Goal: Check status: Check status

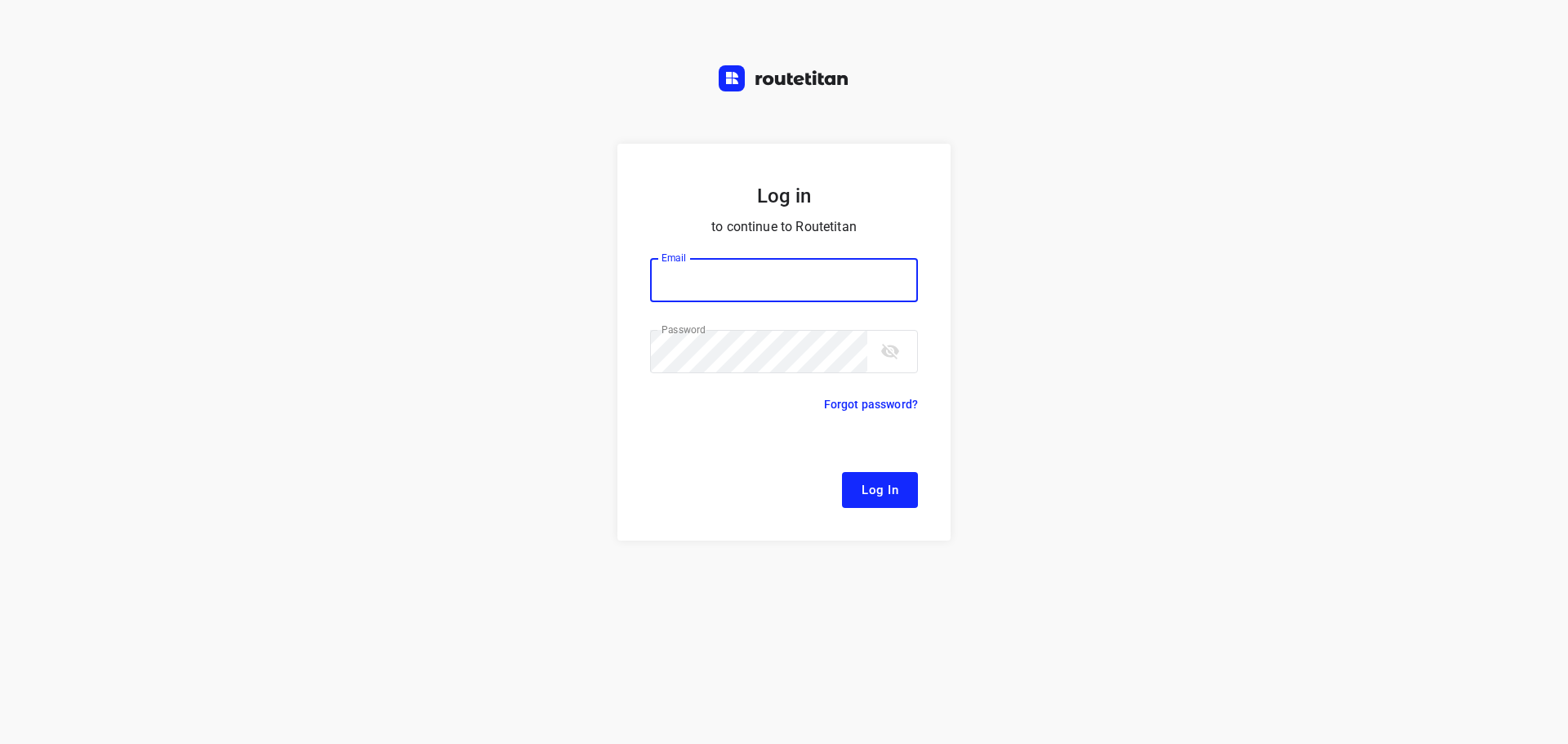
type input "[EMAIL_ADDRESS][DOMAIN_NAME]"
click at [885, 480] on span "Log In" at bounding box center [881, 490] width 37 height 21
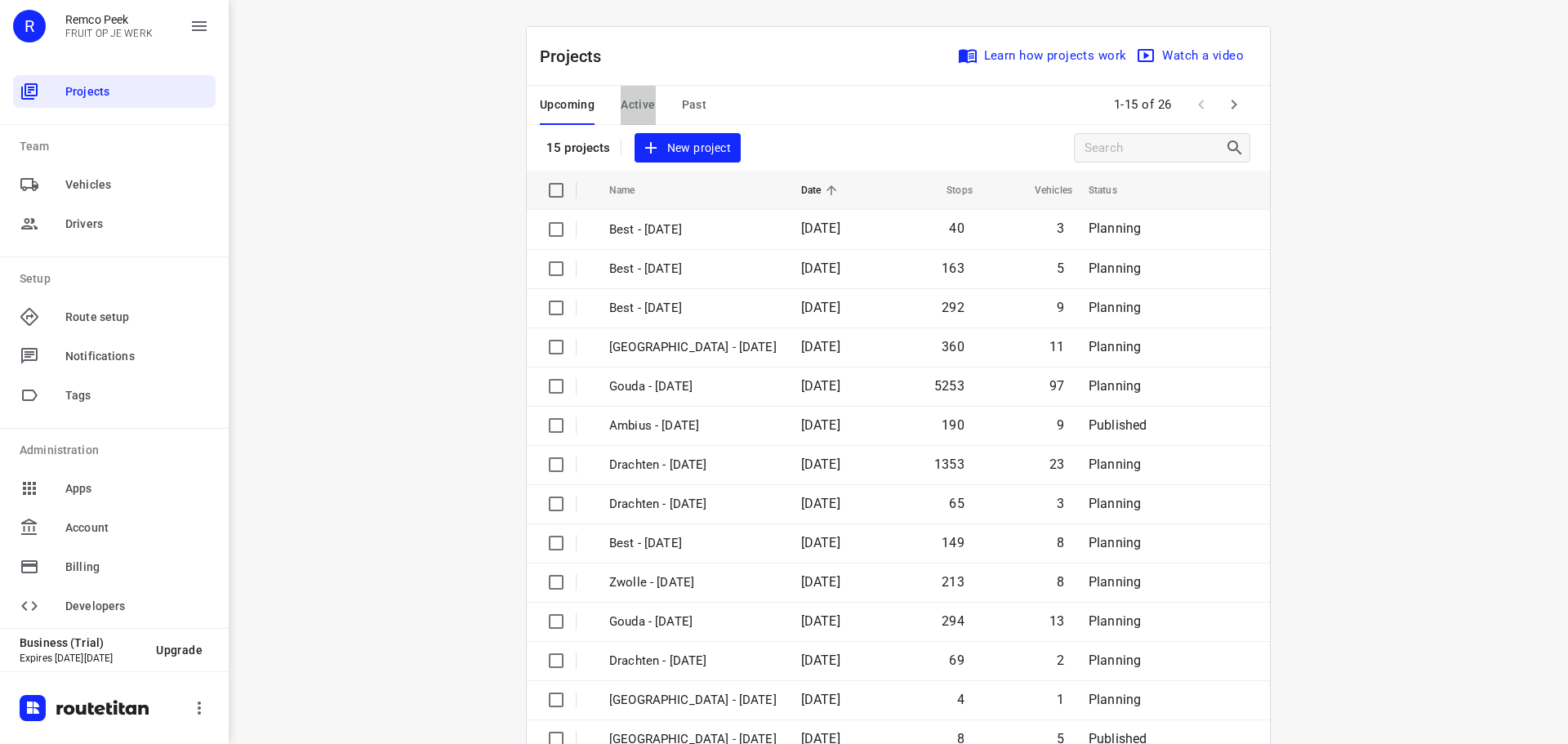
click at [629, 116] on button "Active" at bounding box center [638, 105] width 34 height 39
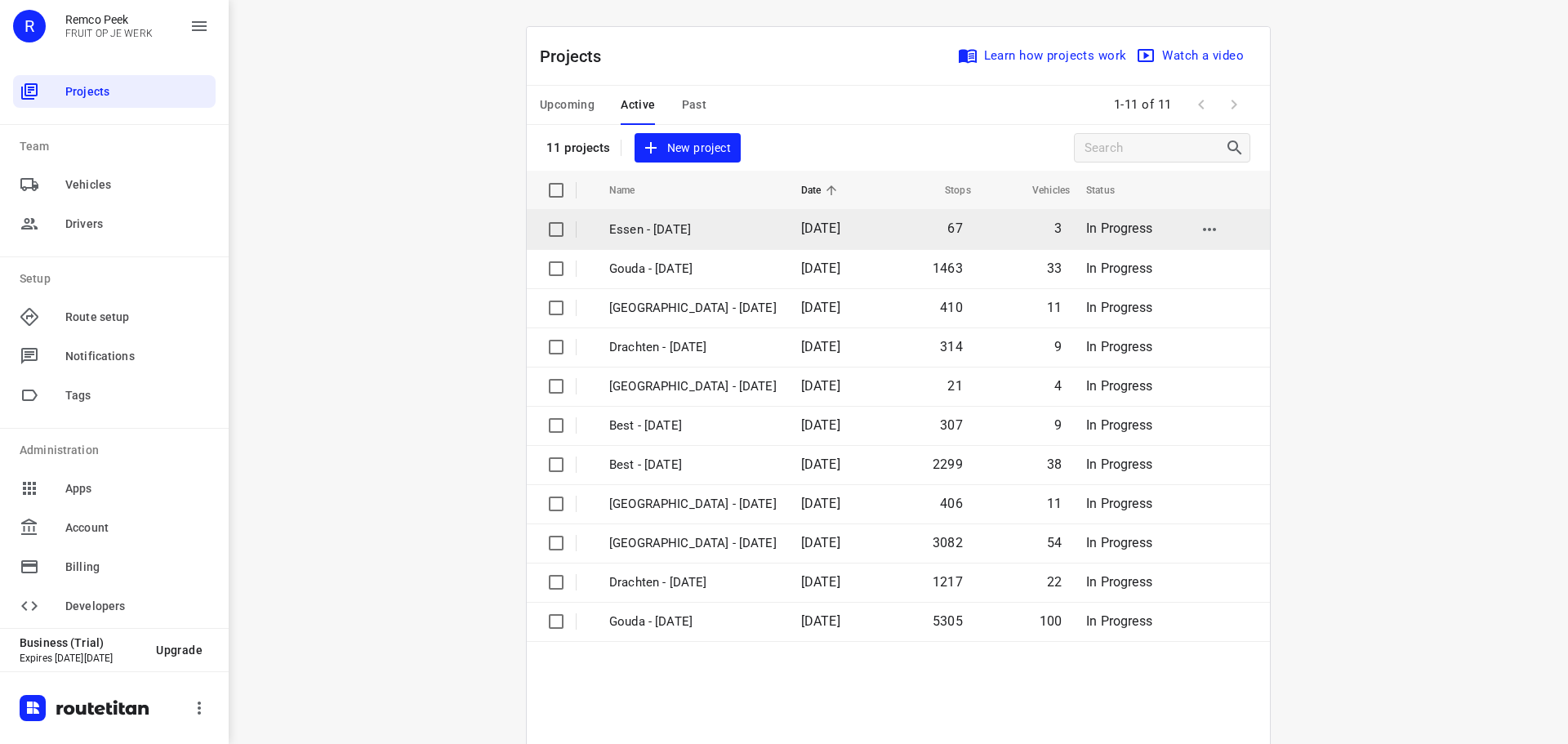
click at [645, 235] on p "Essen - [DATE]" at bounding box center [693, 230] width 167 height 18
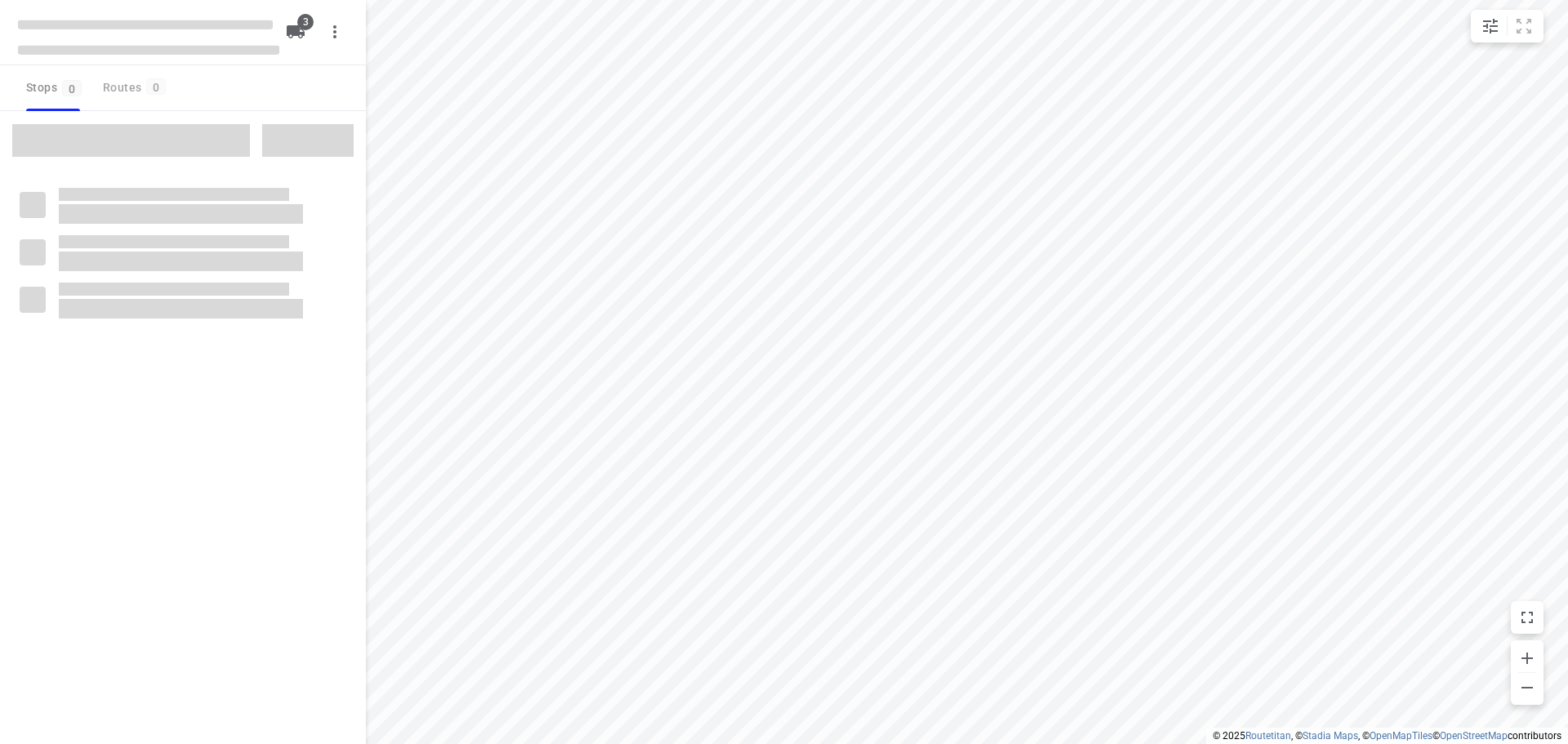
checkbox input "true"
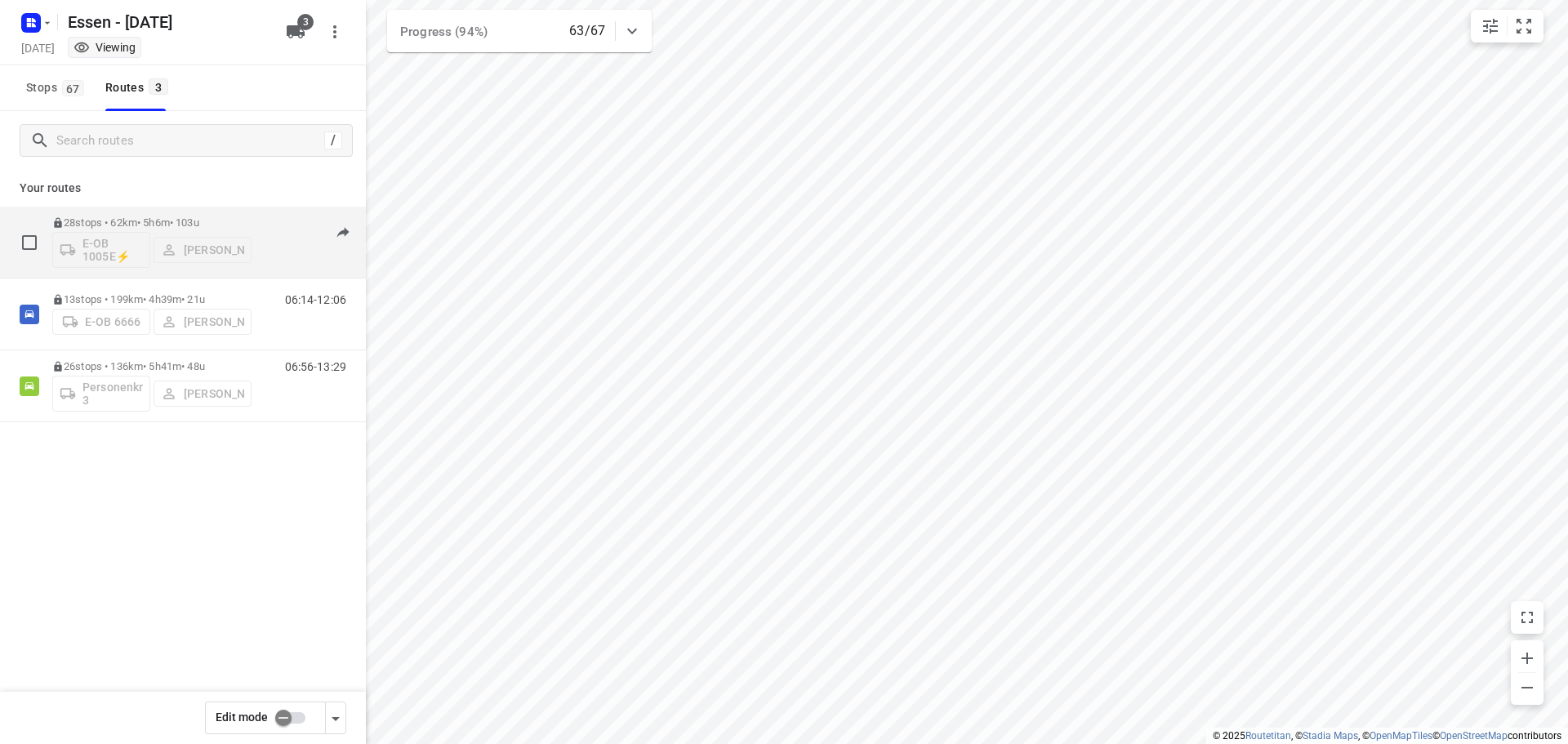
click at [195, 223] on p "28 stops • 62km • 5h6m • [DATE]" at bounding box center [152, 222] width 200 height 12
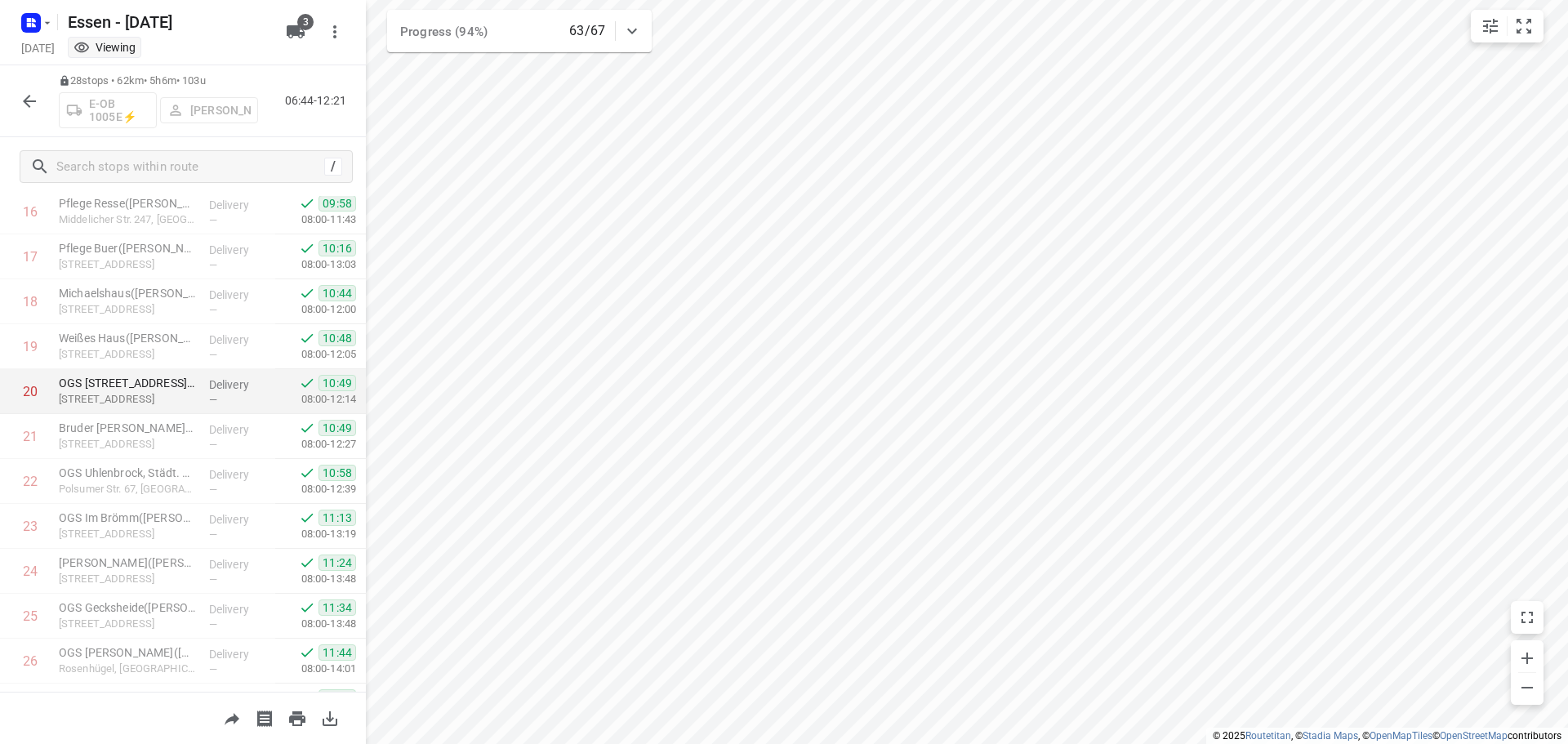
scroll to position [889, 0]
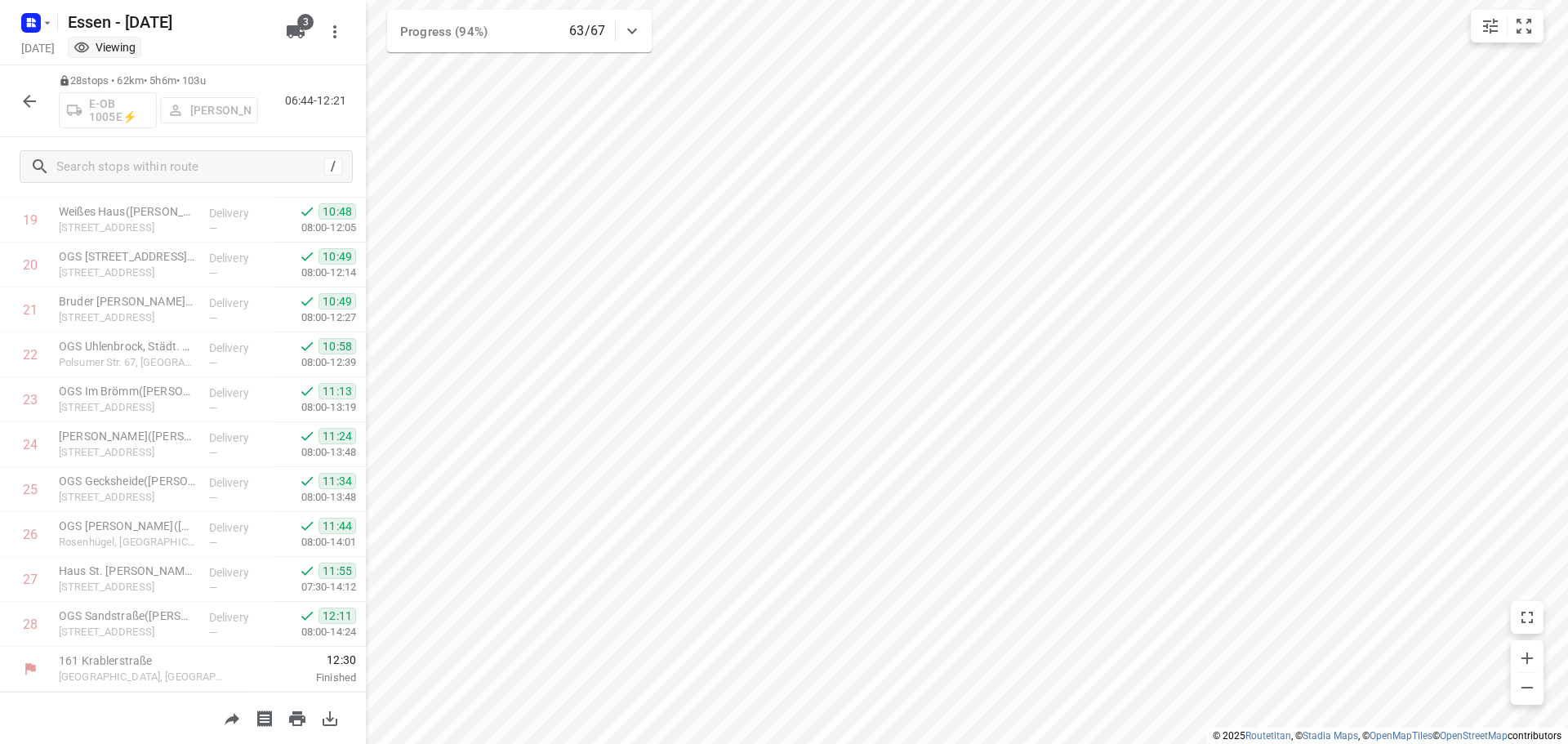
click at [25, 95] on icon "button" at bounding box center [29, 101] width 19 height 19
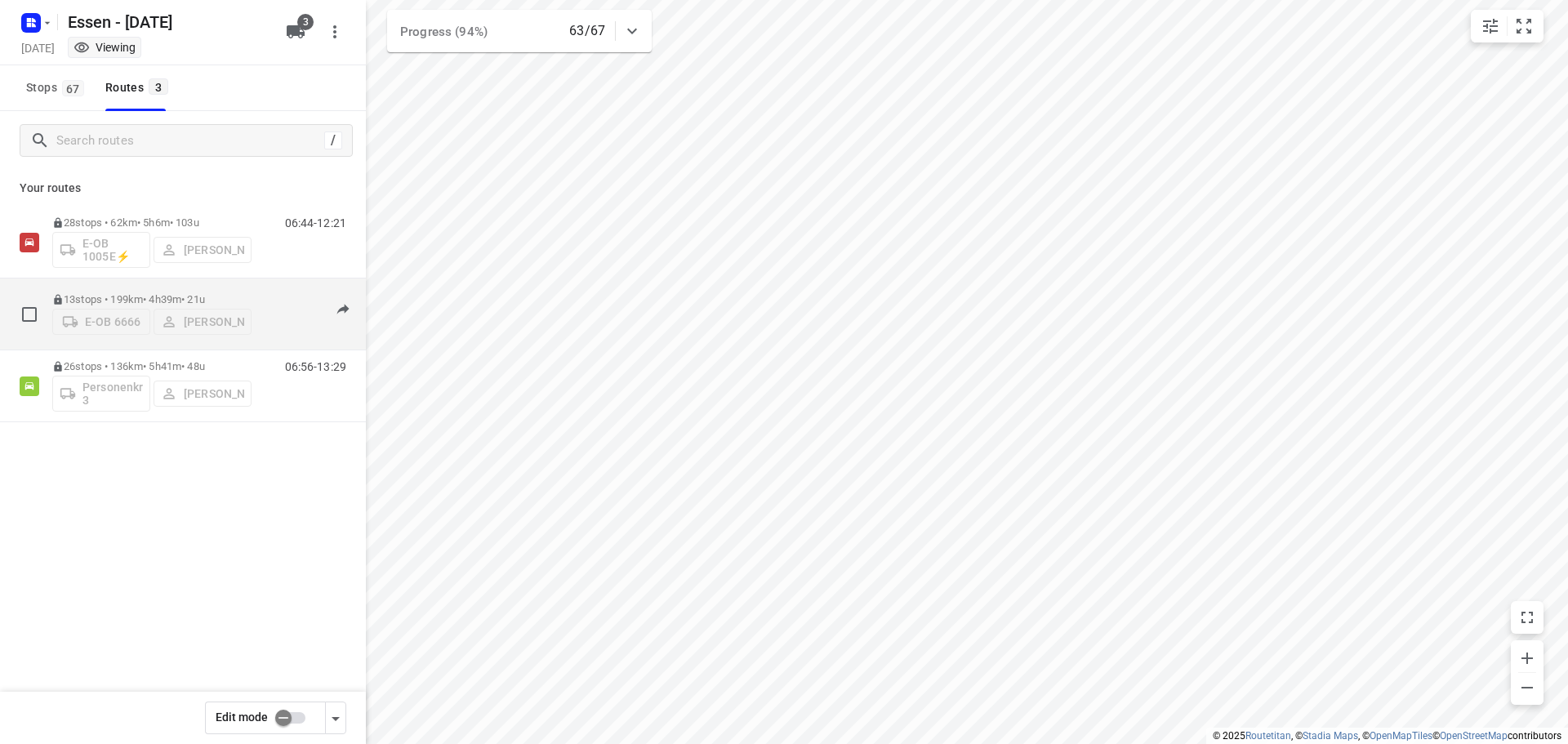
click at [177, 293] on p "13 stops • 199km • 4h39m • [DATE]" at bounding box center [152, 299] width 200 height 12
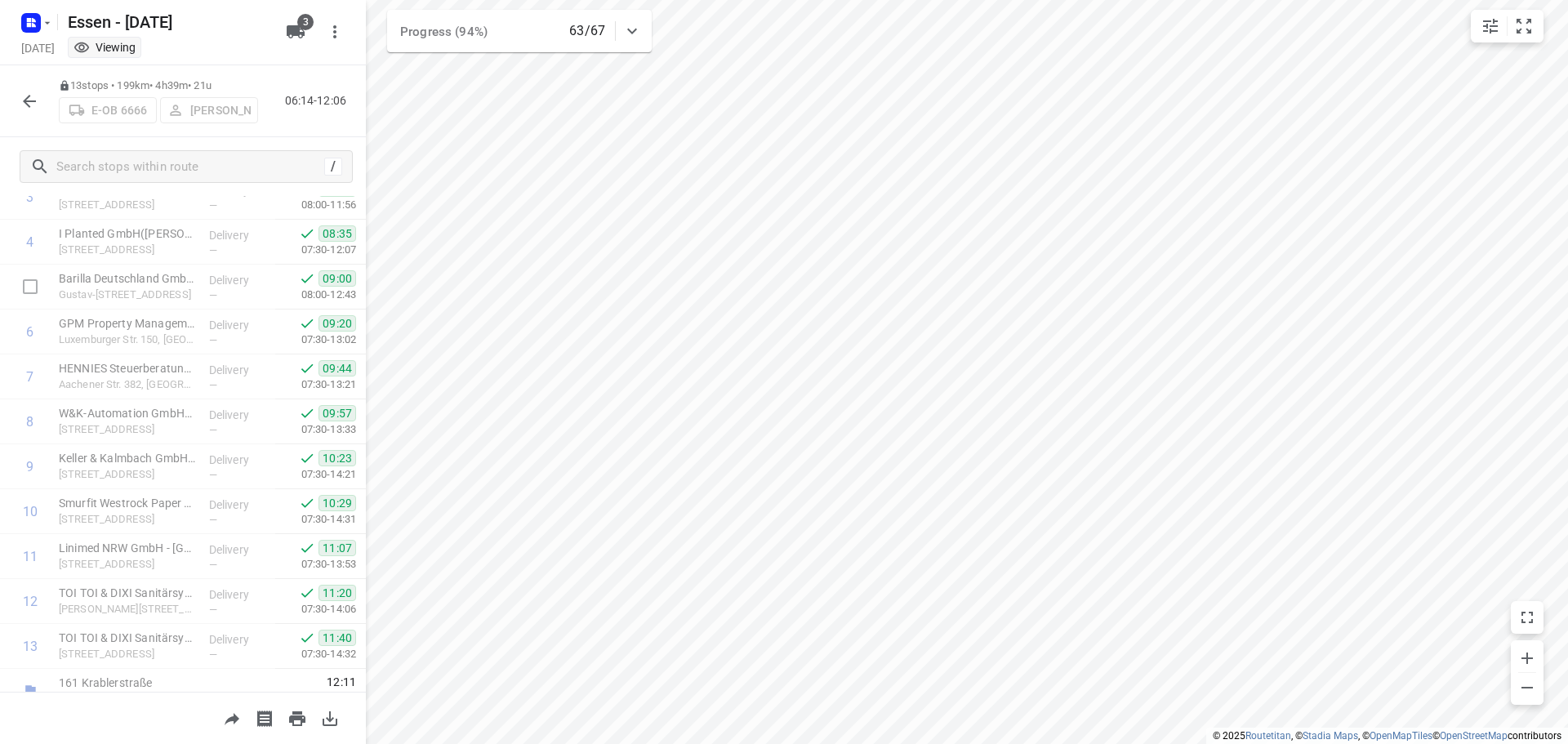
scroll to position [215, 0]
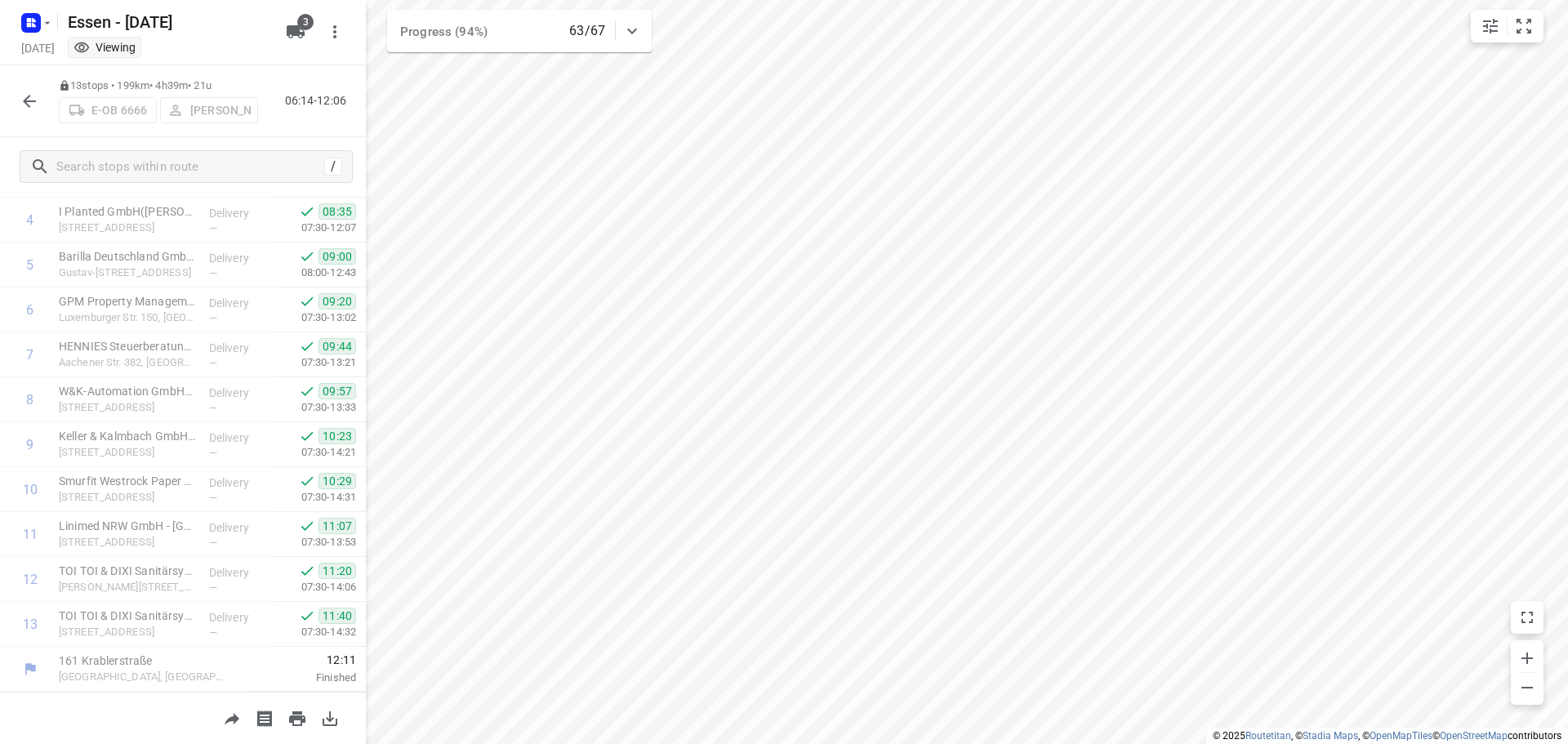
click at [30, 105] on icon "button" at bounding box center [30, 102] width 13 height 13
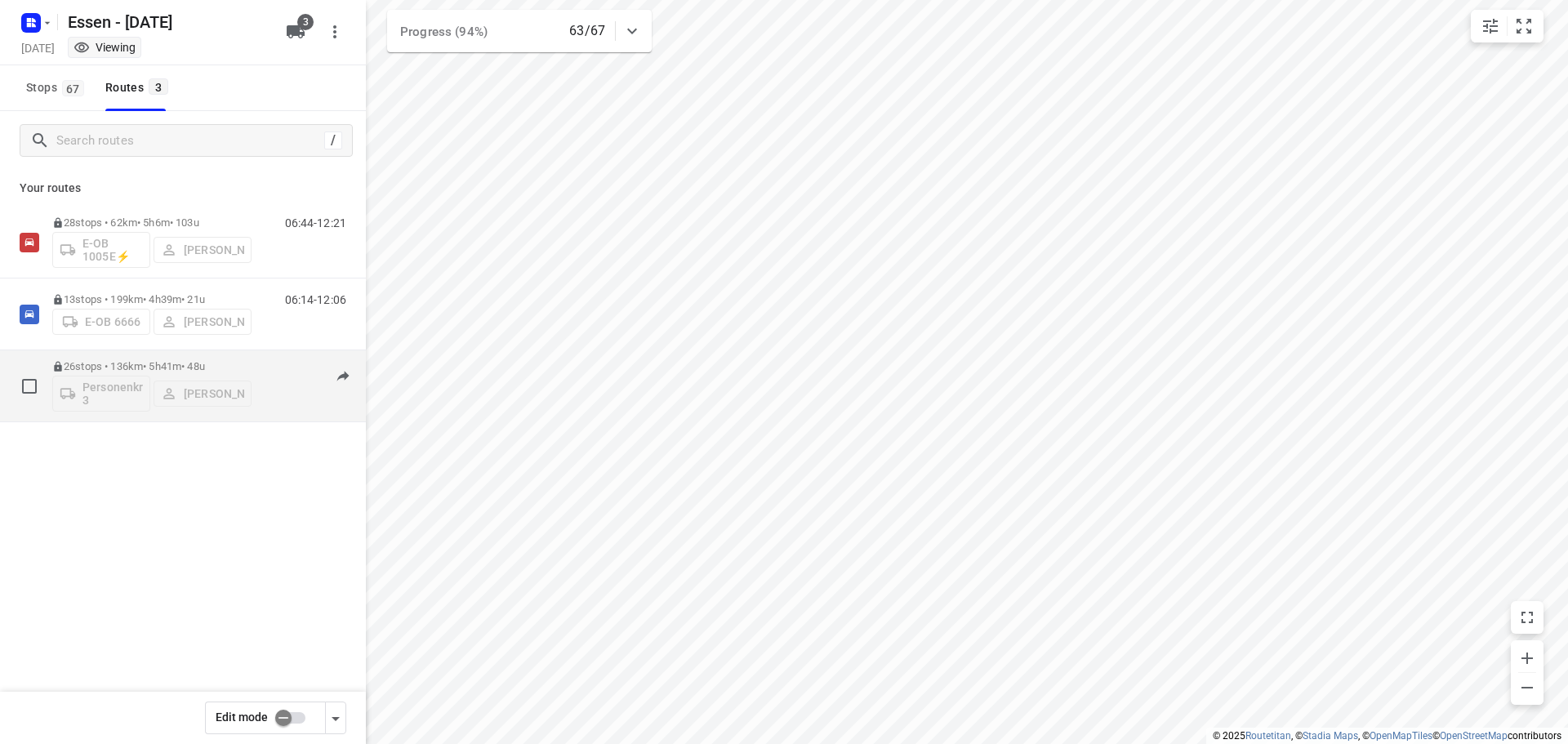
click at [155, 371] on p "26 stops • 136km • 5h41m • [DATE]" at bounding box center [152, 366] width 200 height 12
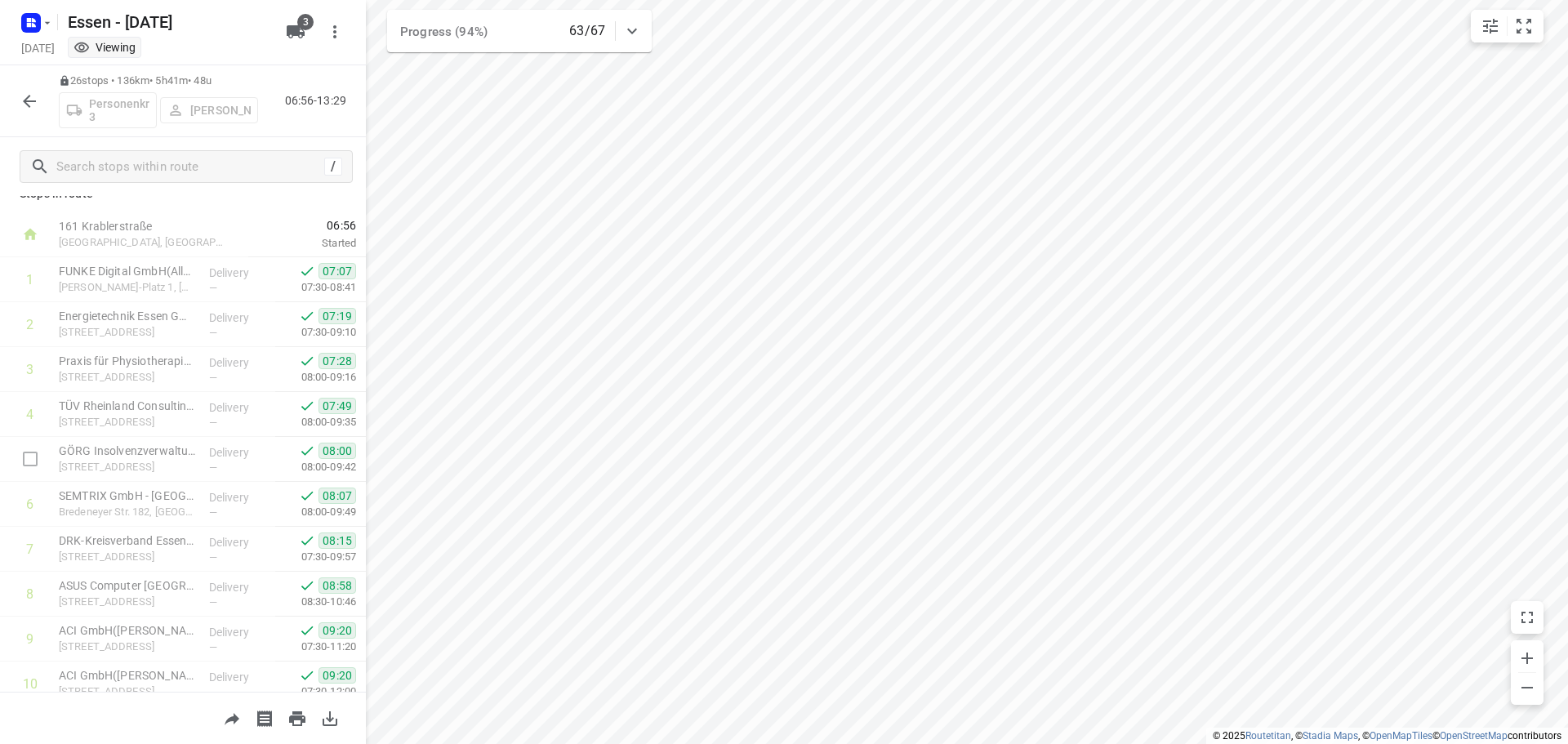
scroll to position [0, 0]
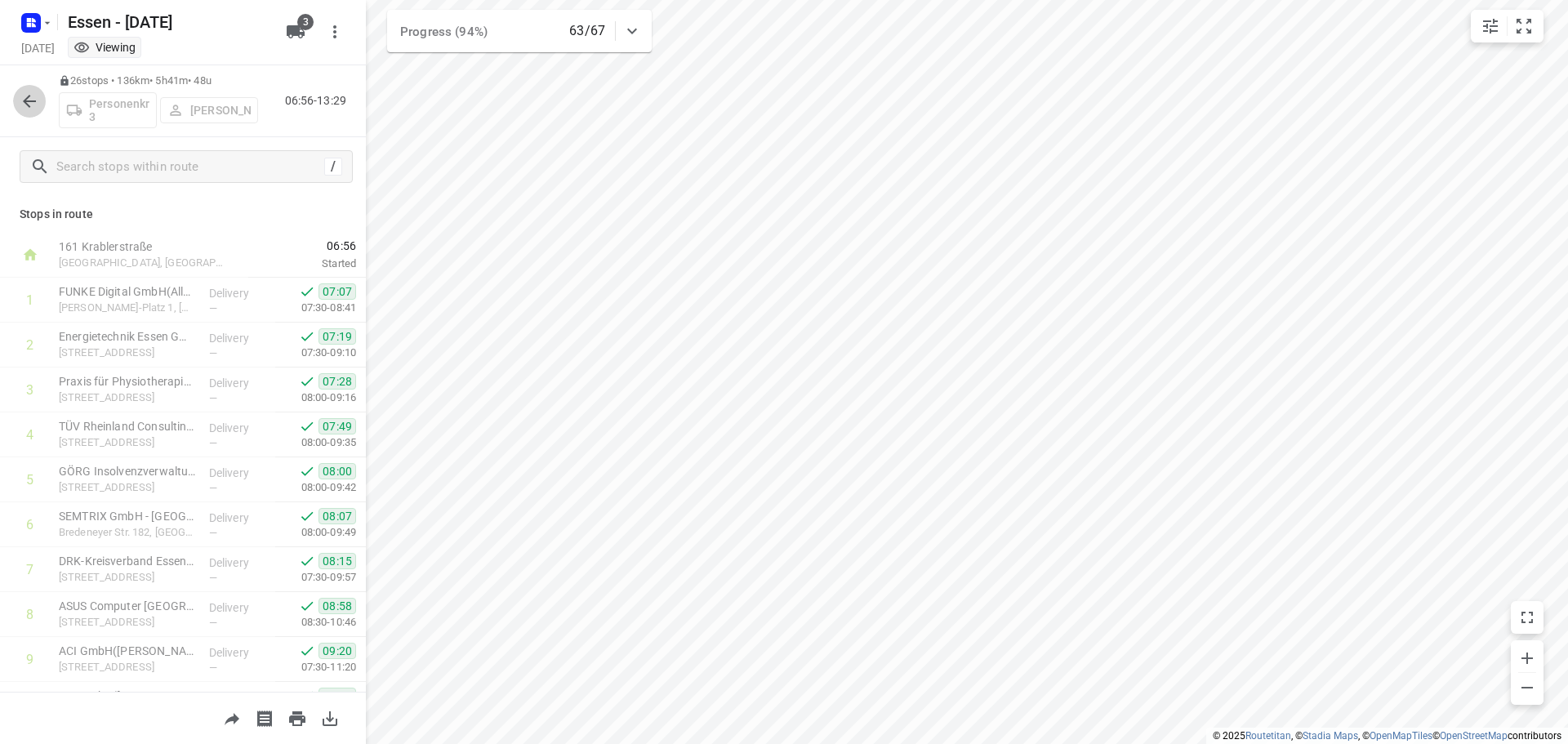
click at [25, 93] on icon "button" at bounding box center [29, 101] width 19 height 19
